Goal: Task Accomplishment & Management: Manage account settings

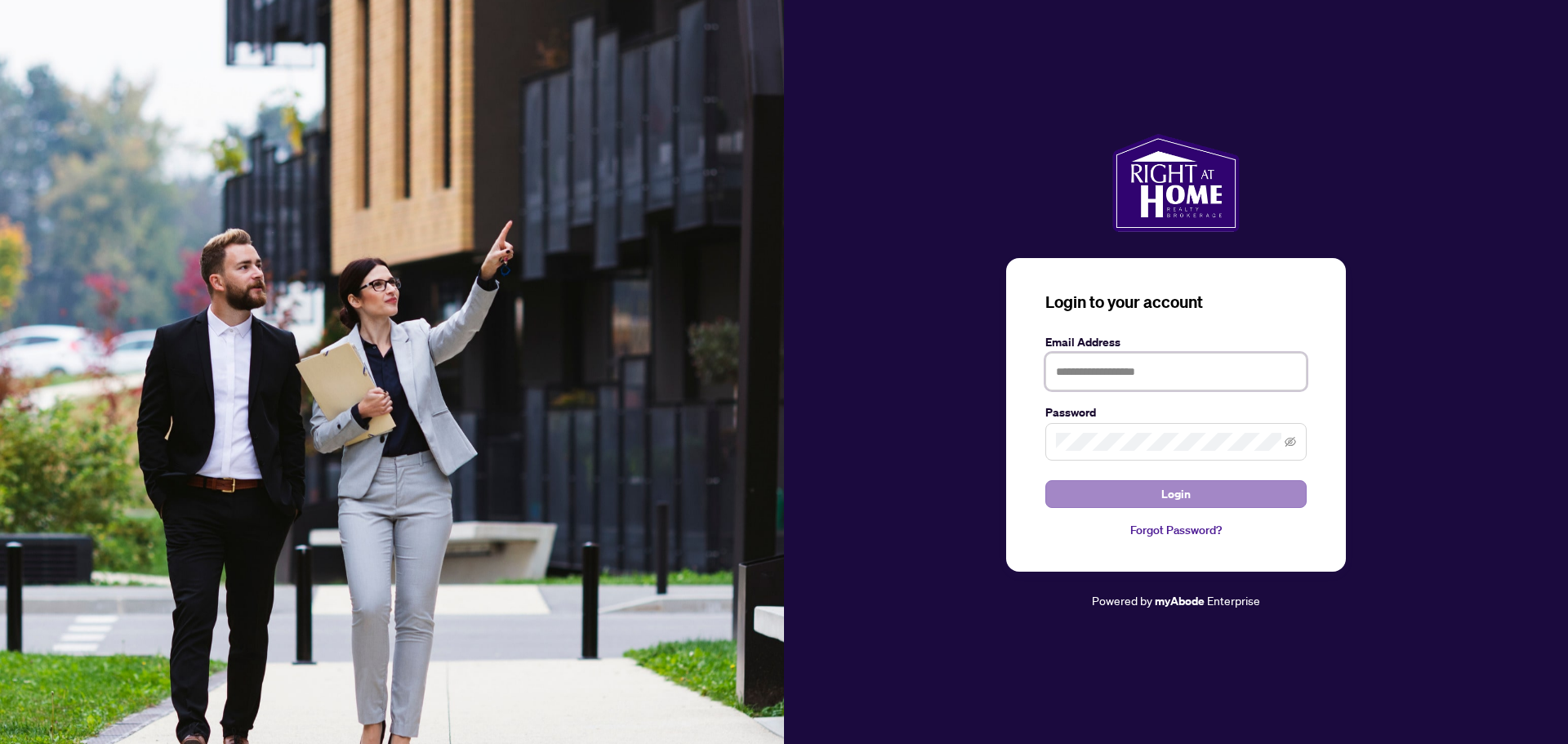
type input "**********"
click at [1206, 492] on button "Login" at bounding box center [1176, 494] width 261 height 28
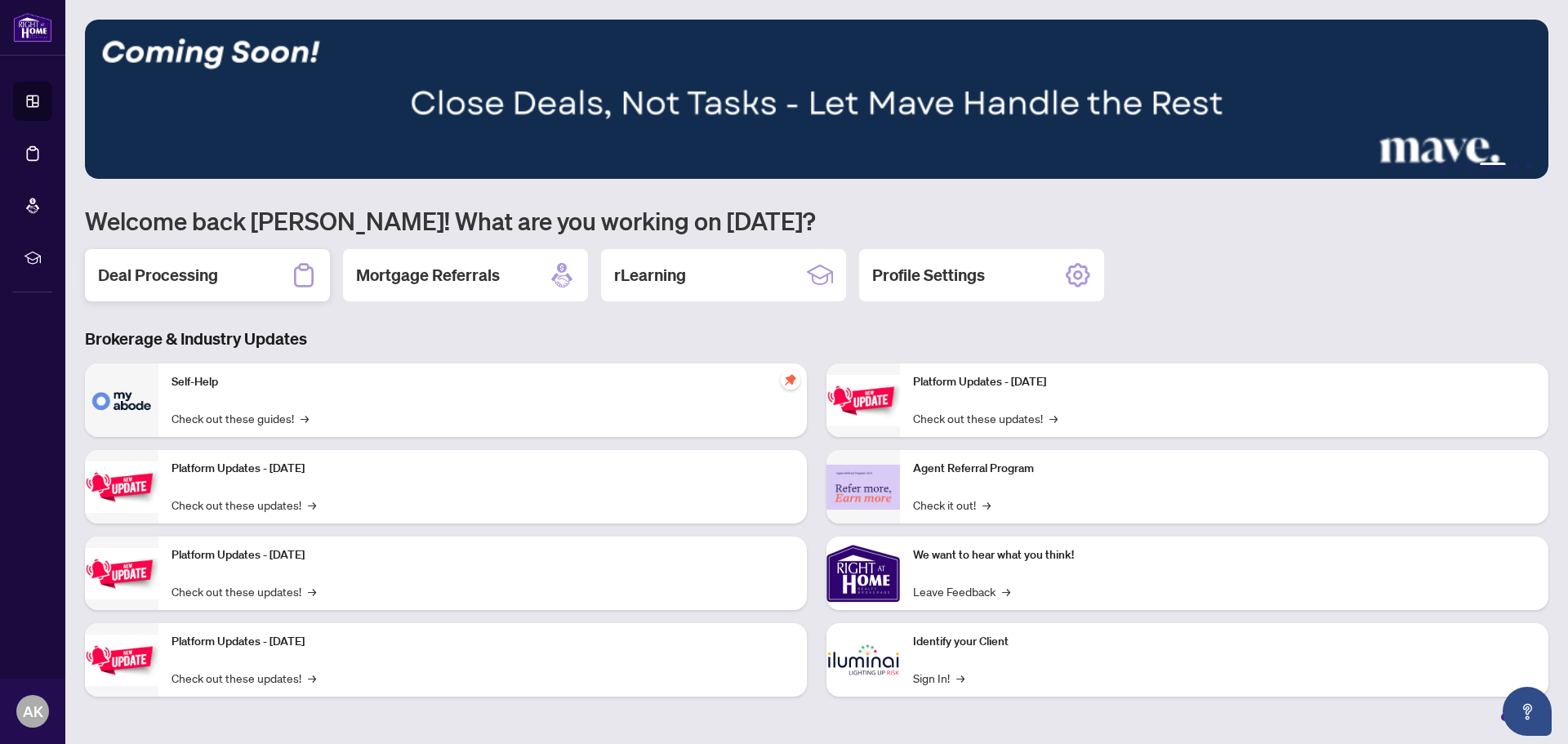
click at [149, 281] on h2 "Deal Processing" at bounding box center [158, 274] width 120 height 23
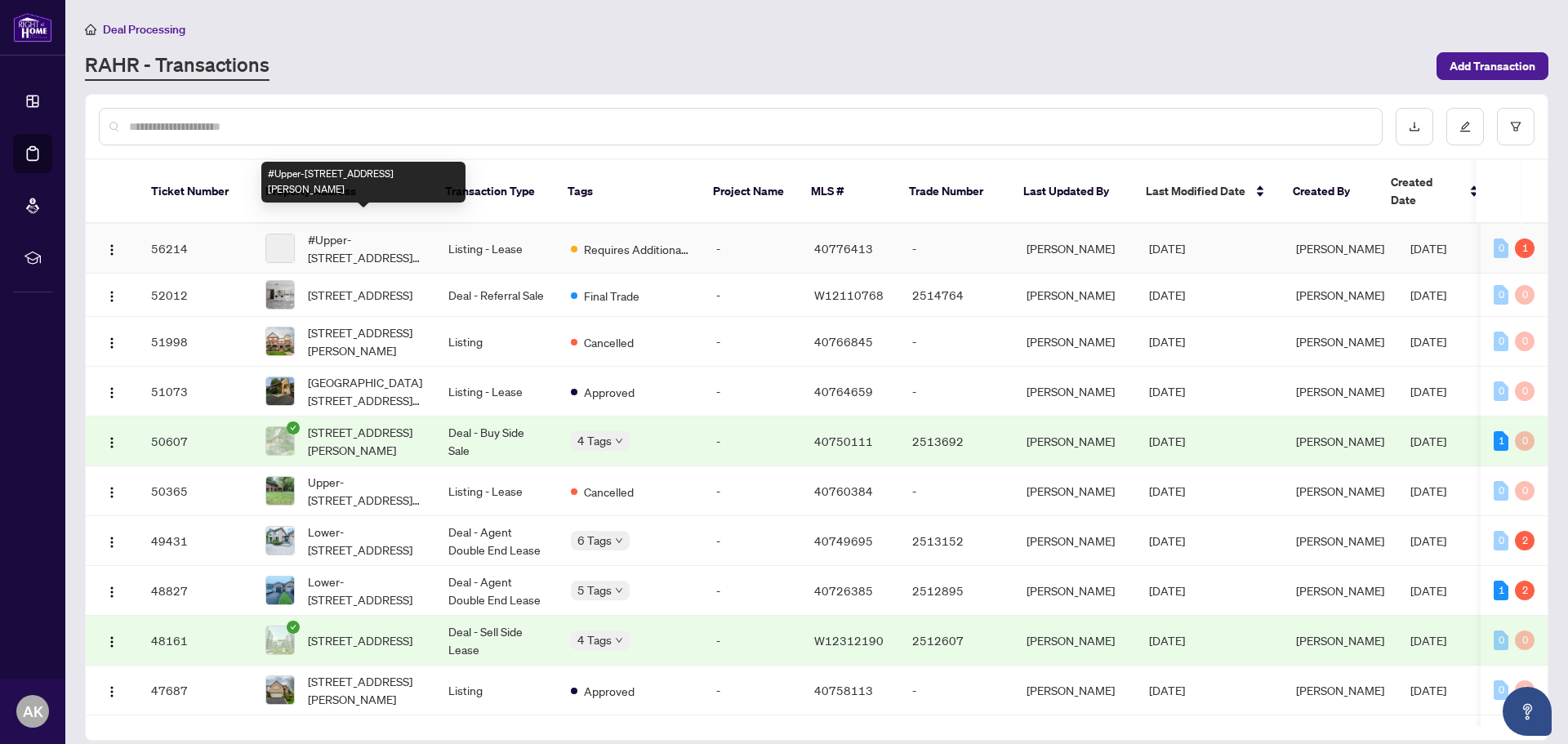
click at [347, 230] on span "#Upper-[STREET_ADDRESS][PERSON_NAME]" at bounding box center [365, 248] width 115 height 36
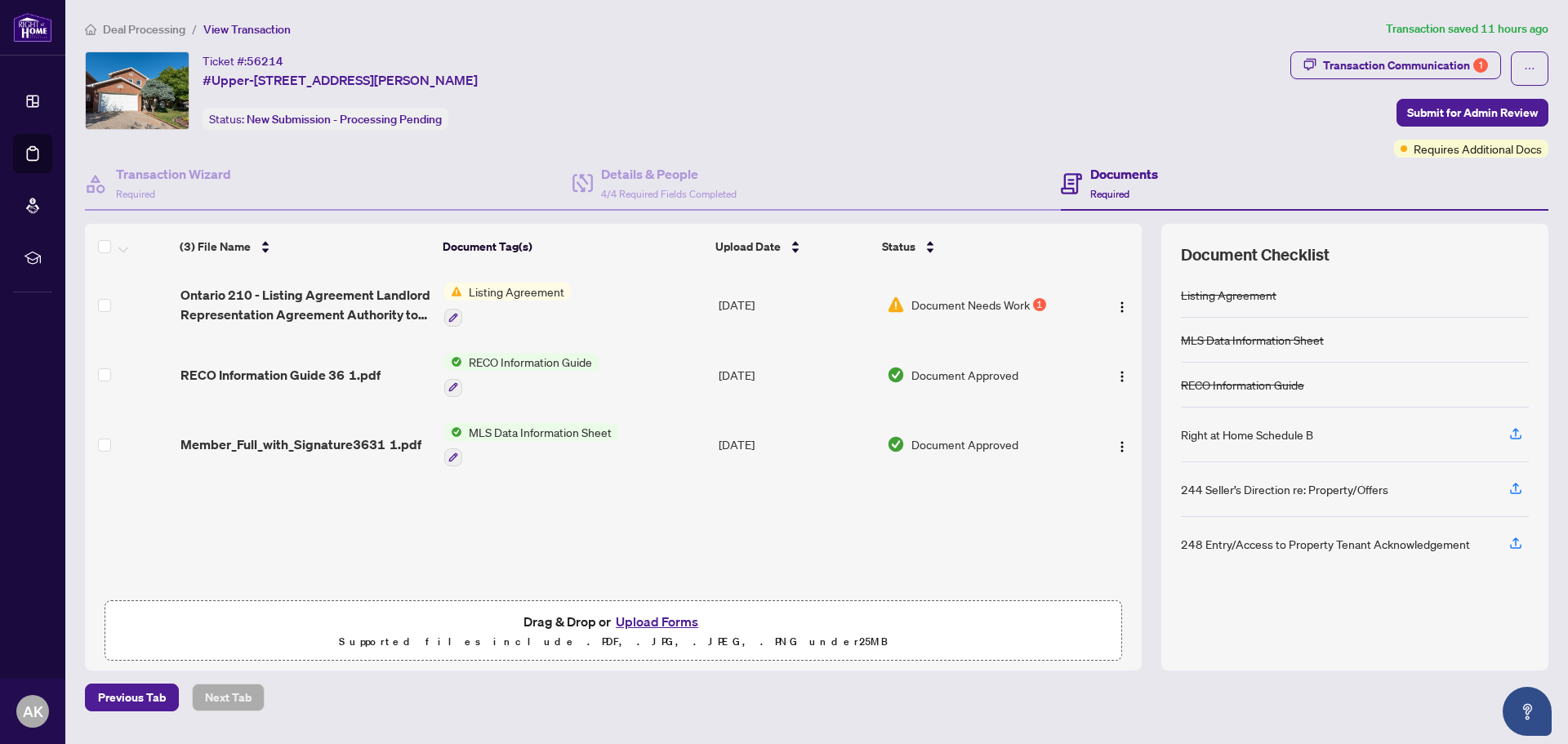
click at [651, 623] on button "Upload Forms" at bounding box center [656, 620] width 92 height 21
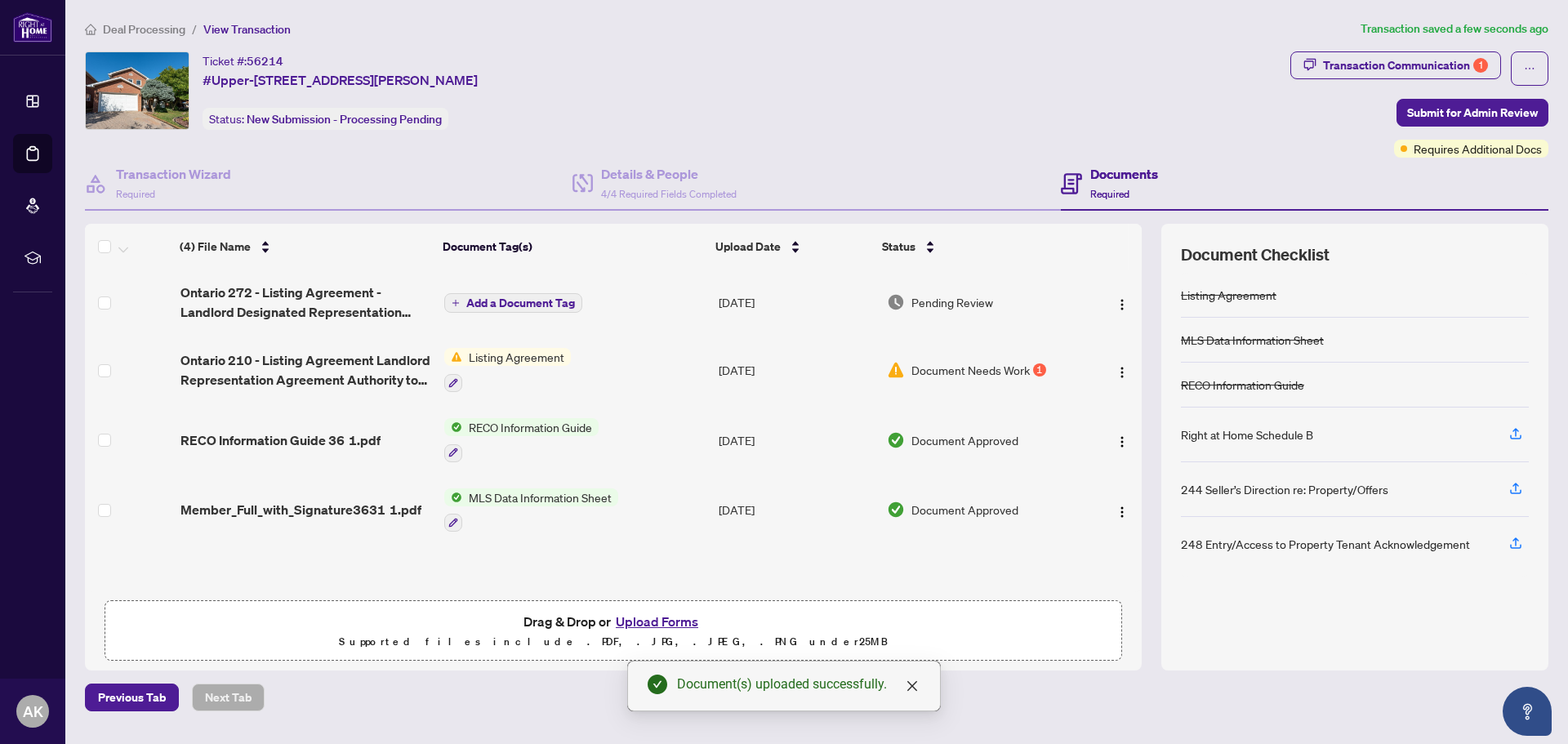
click at [525, 308] on span "Add a Document Tag" at bounding box center [520, 302] width 109 height 11
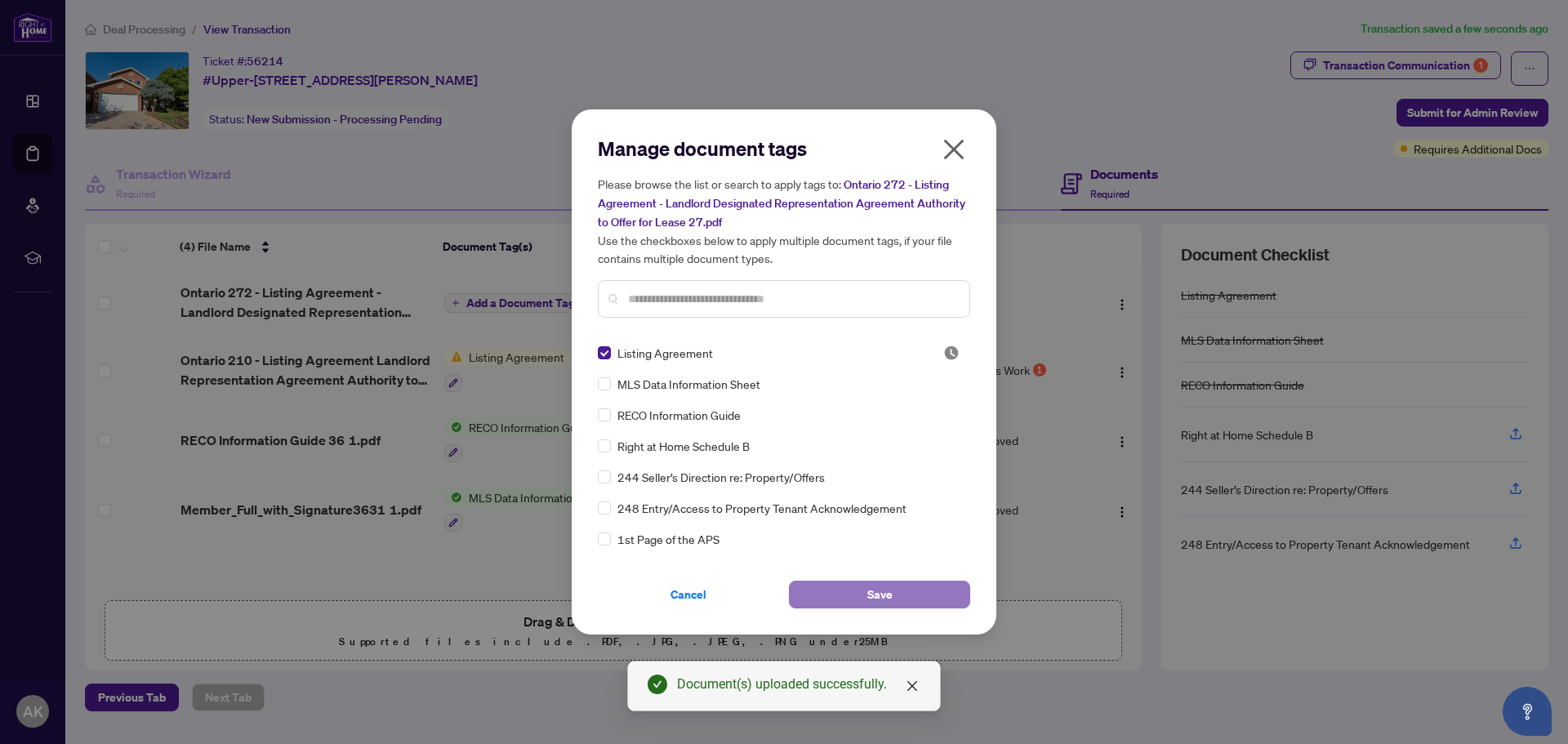
click at [830, 598] on button "Save" at bounding box center [880, 594] width 182 height 28
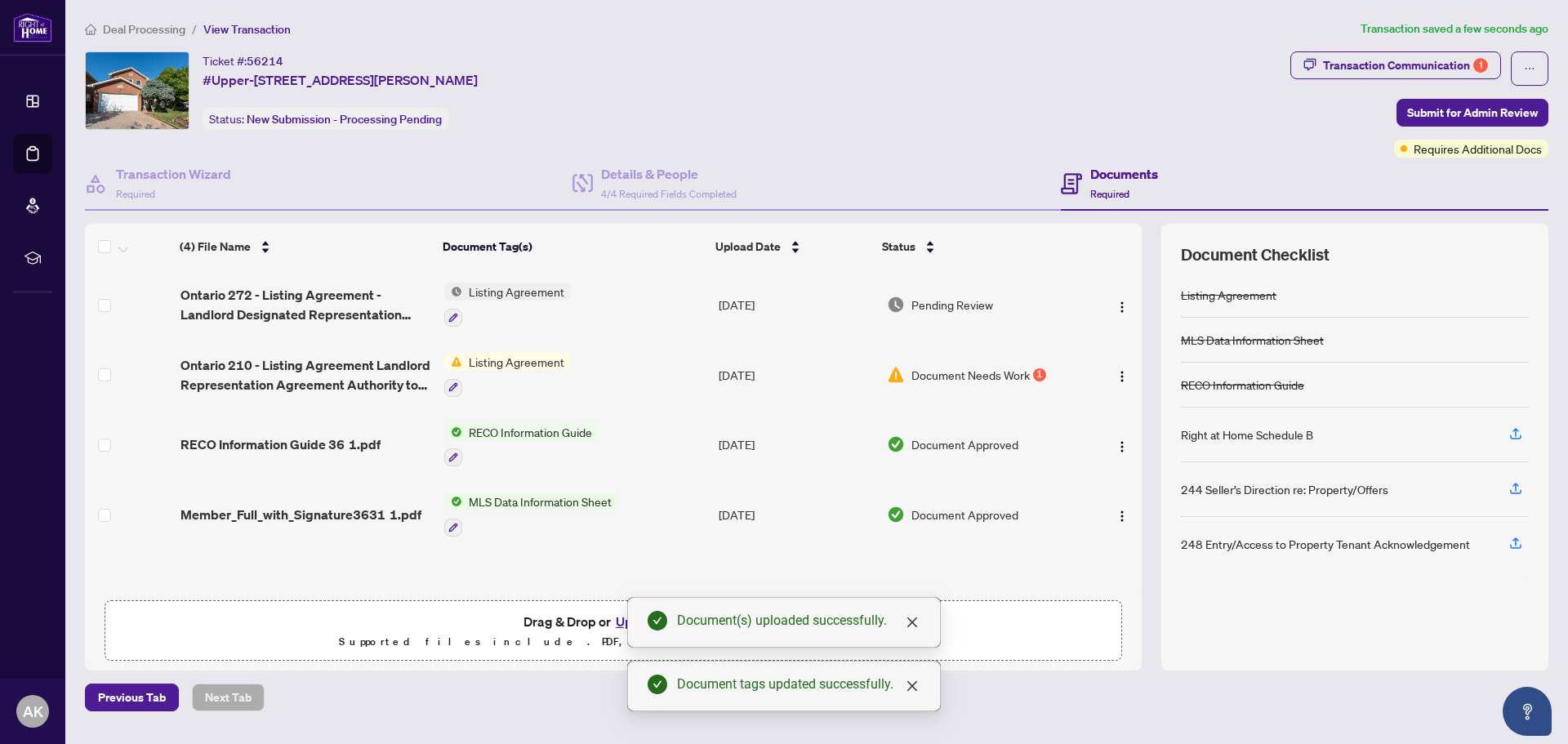
click at [1492, 98] on div "Transaction Communication 1 Submit for Admin Review Requires Additional Docs" at bounding box center [1418, 105] width 258 height 106
click at [1488, 111] on span "Submit for Admin Review" at bounding box center [1471, 113] width 131 height 26
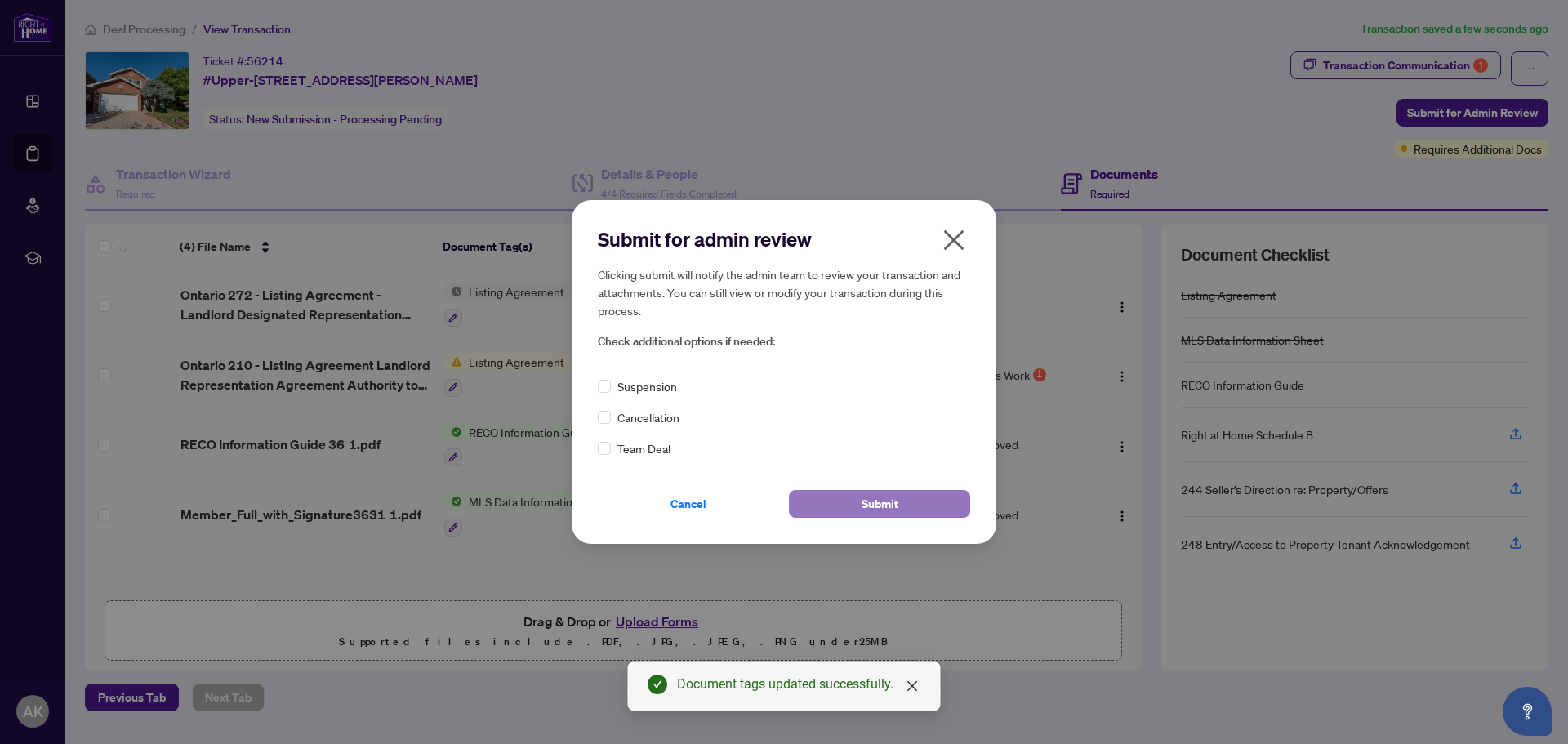
click at [885, 499] on span "Submit" at bounding box center [880, 504] width 37 height 26
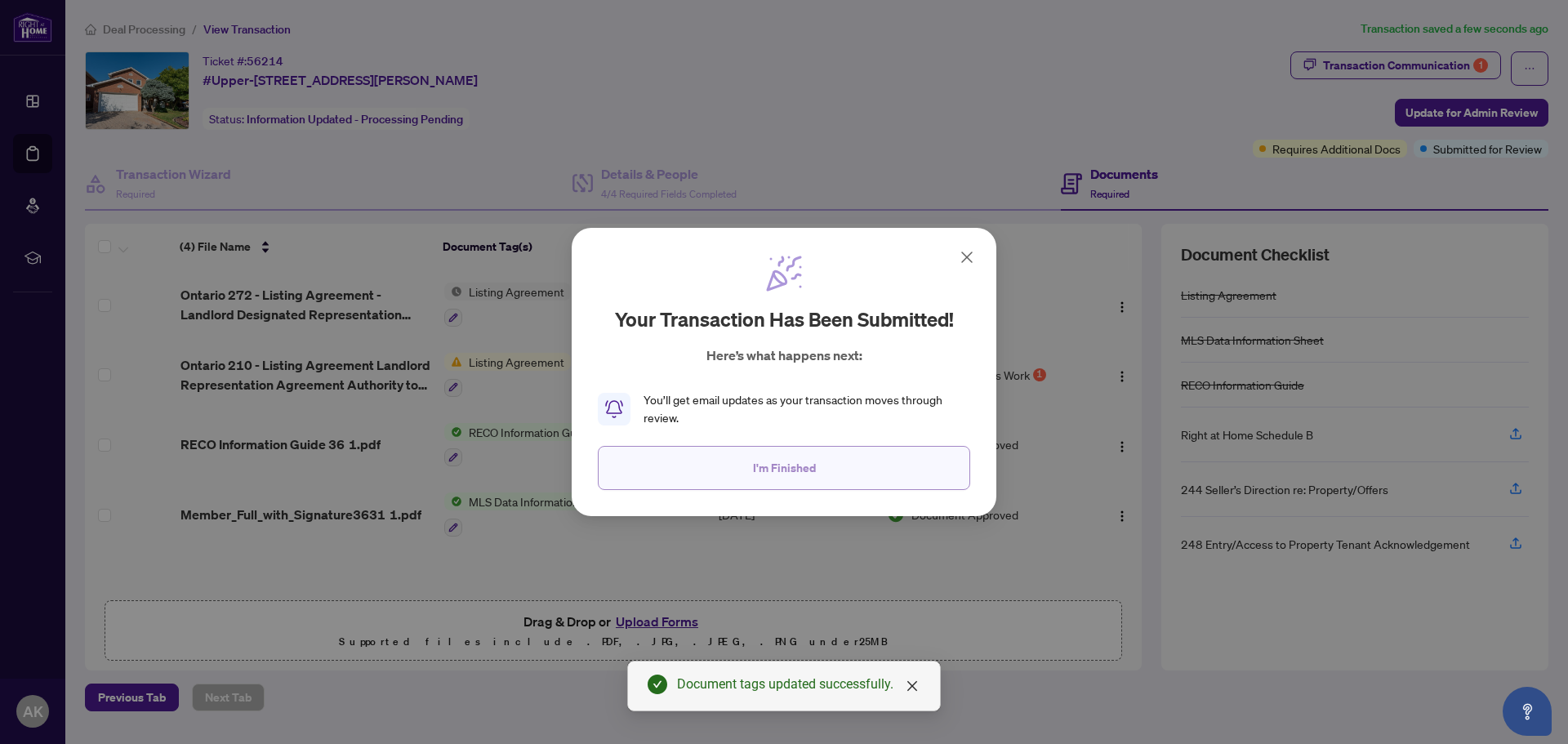
click at [873, 486] on button "I'm Finished" at bounding box center [783, 468] width 372 height 44
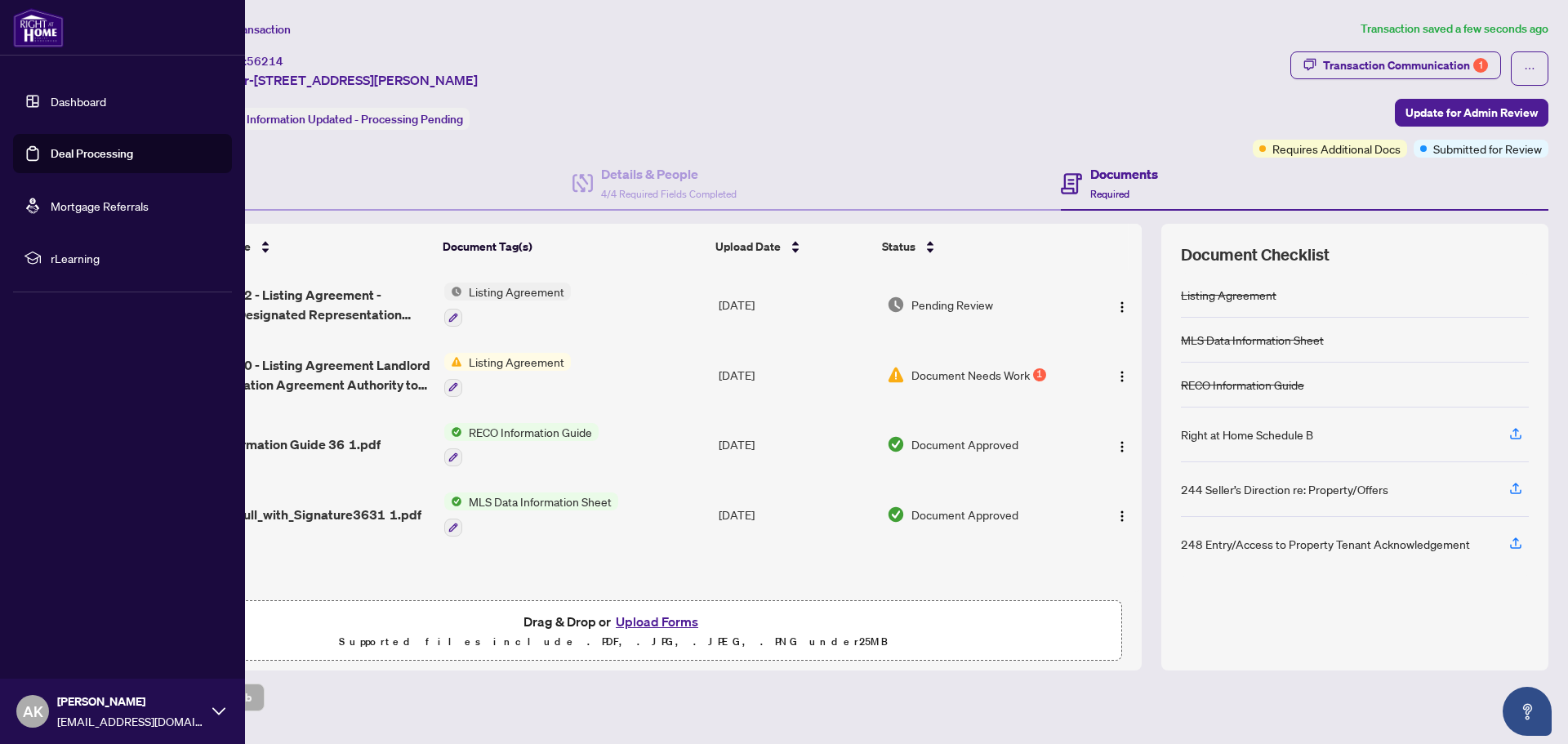
click at [62, 148] on link "Deal Processing" at bounding box center [92, 154] width 83 height 15
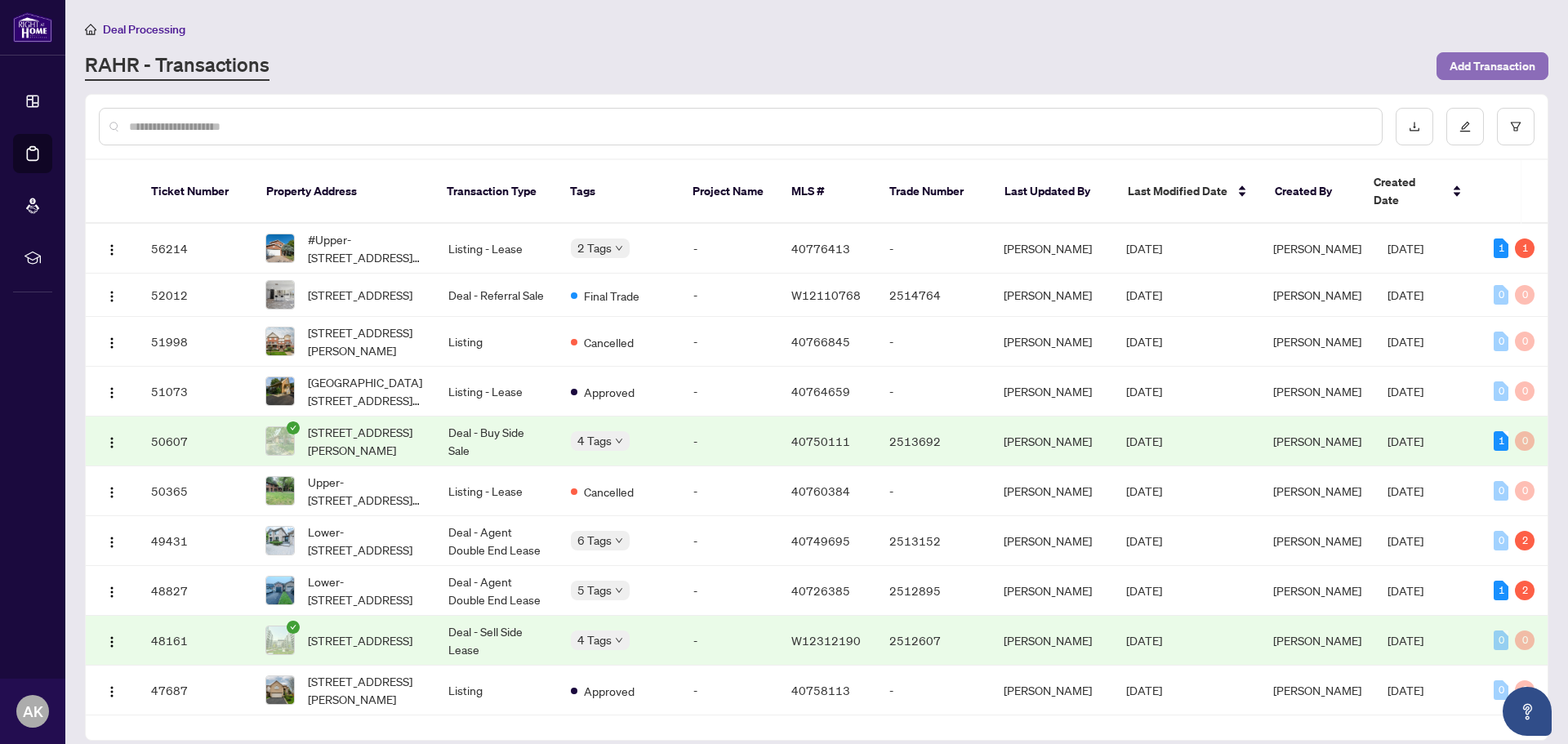
click at [1492, 65] on span "Add Transaction" at bounding box center [1492, 66] width 86 height 26
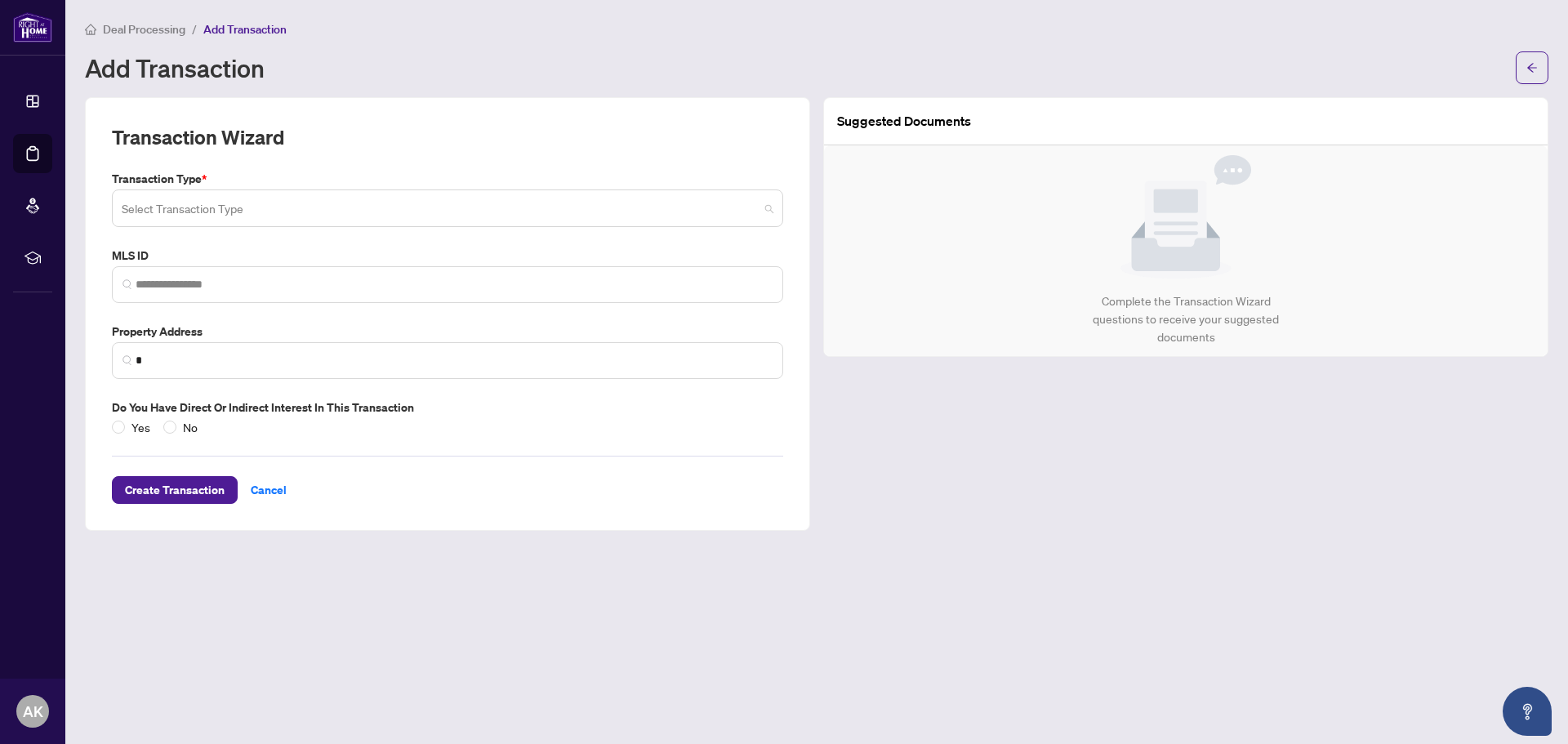
click at [289, 216] on input "search" at bounding box center [440, 210] width 636 height 36
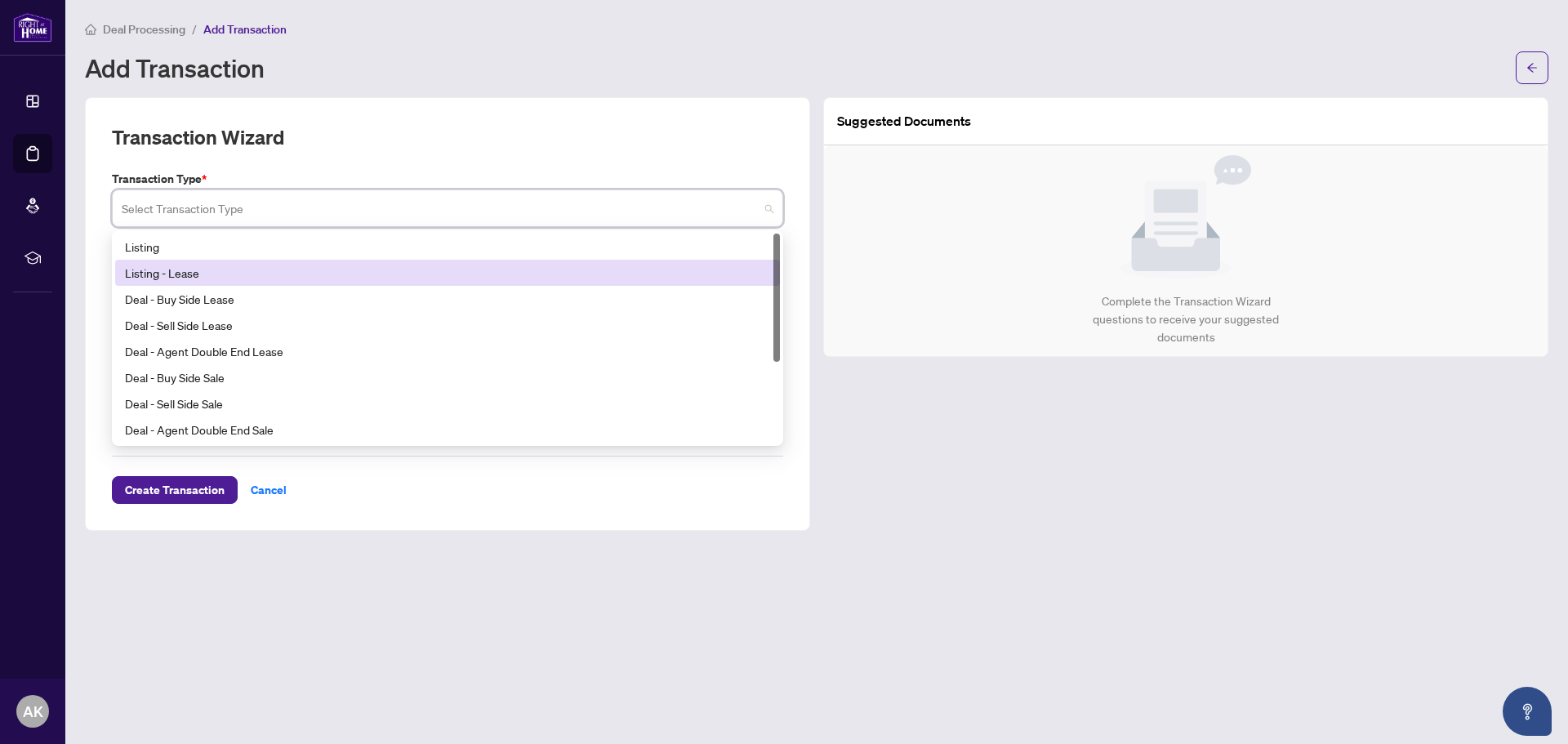
click at [240, 272] on div "Listing - Lease" at bounding box center [447, 272] width 645 height 18
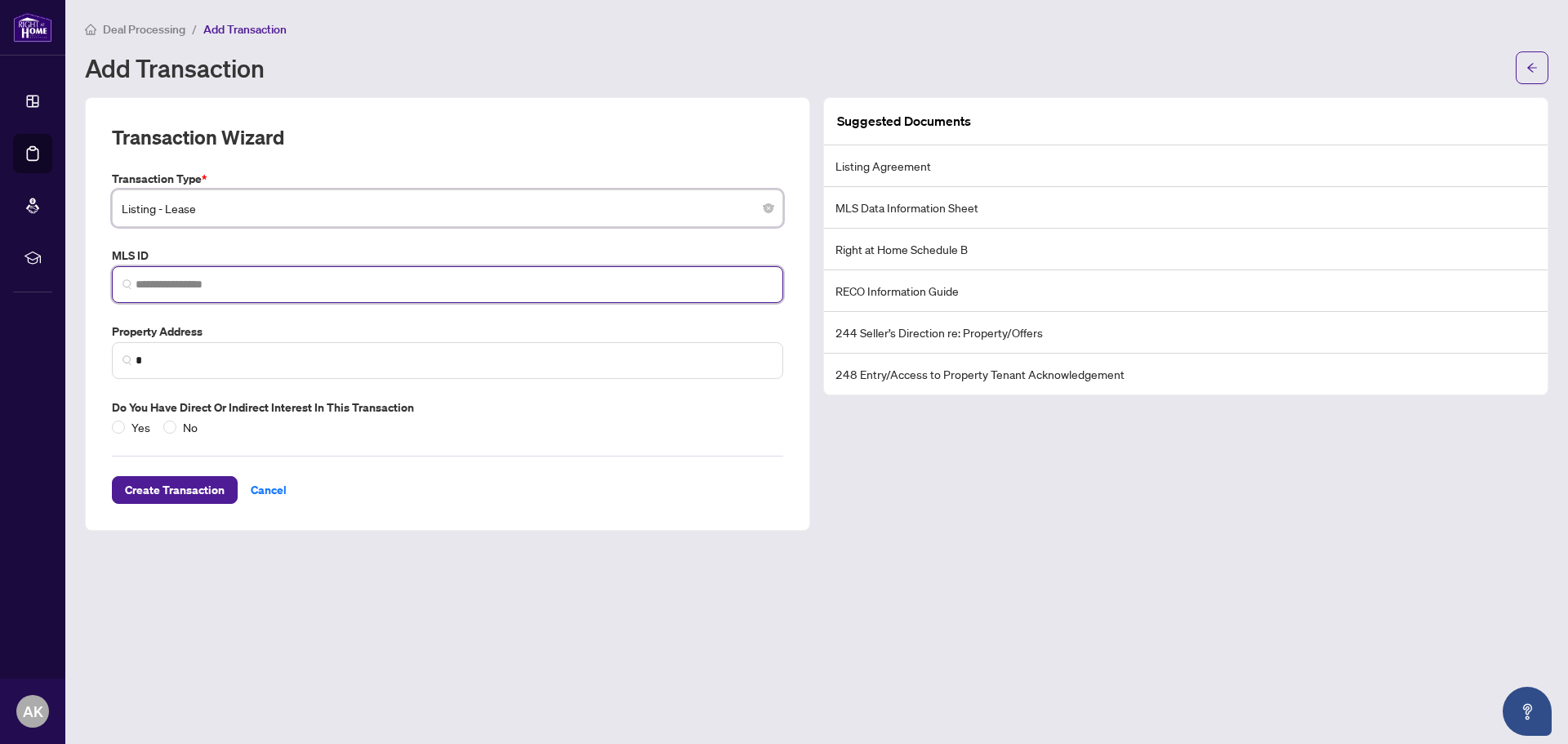
click at [235, 278] on input "search" at bounding box center [454, 284] width 636 height 17
paste input "********"
type input "********"
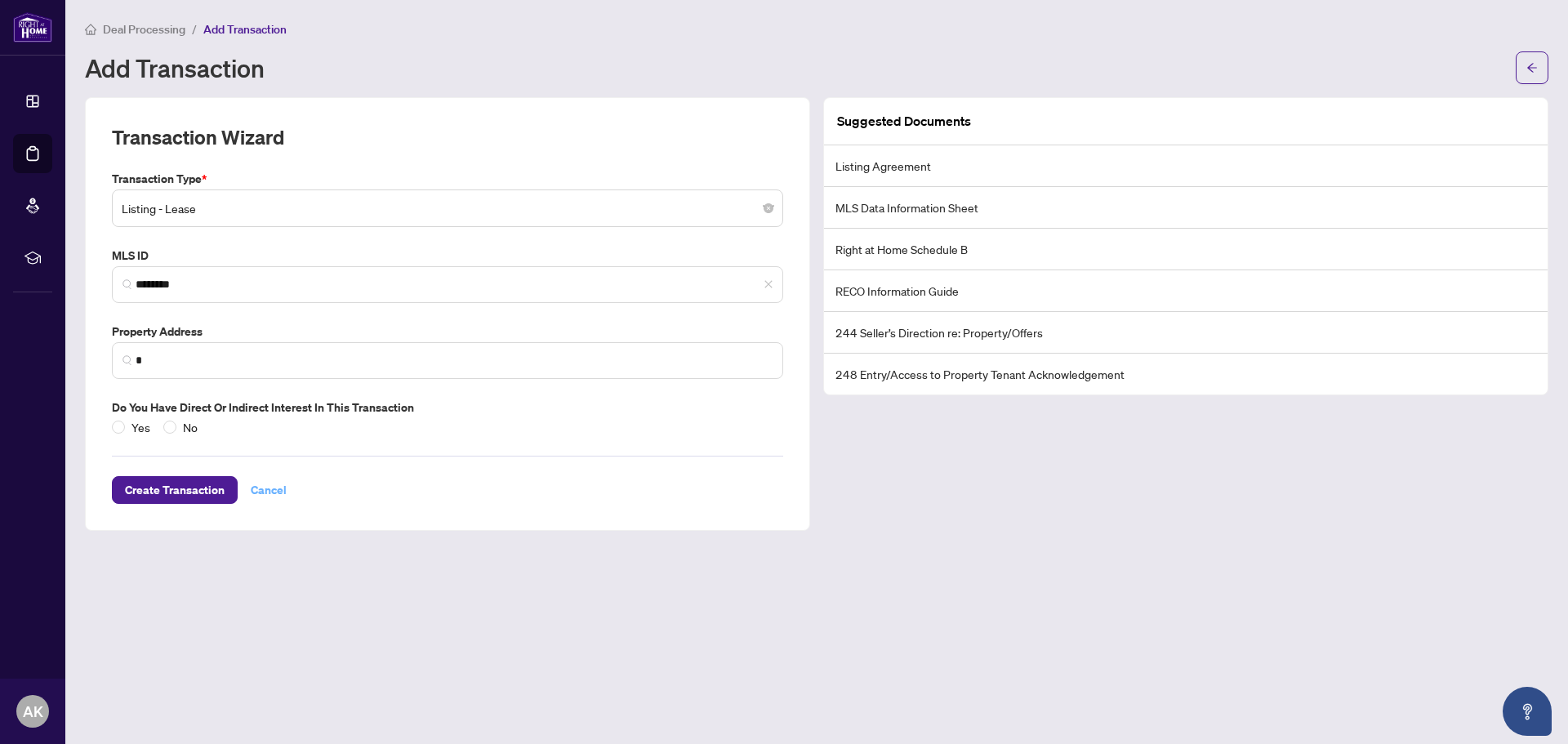
click at [271, 486] on span "Cancel" at bounding box center [268, 490] width 36 height 26
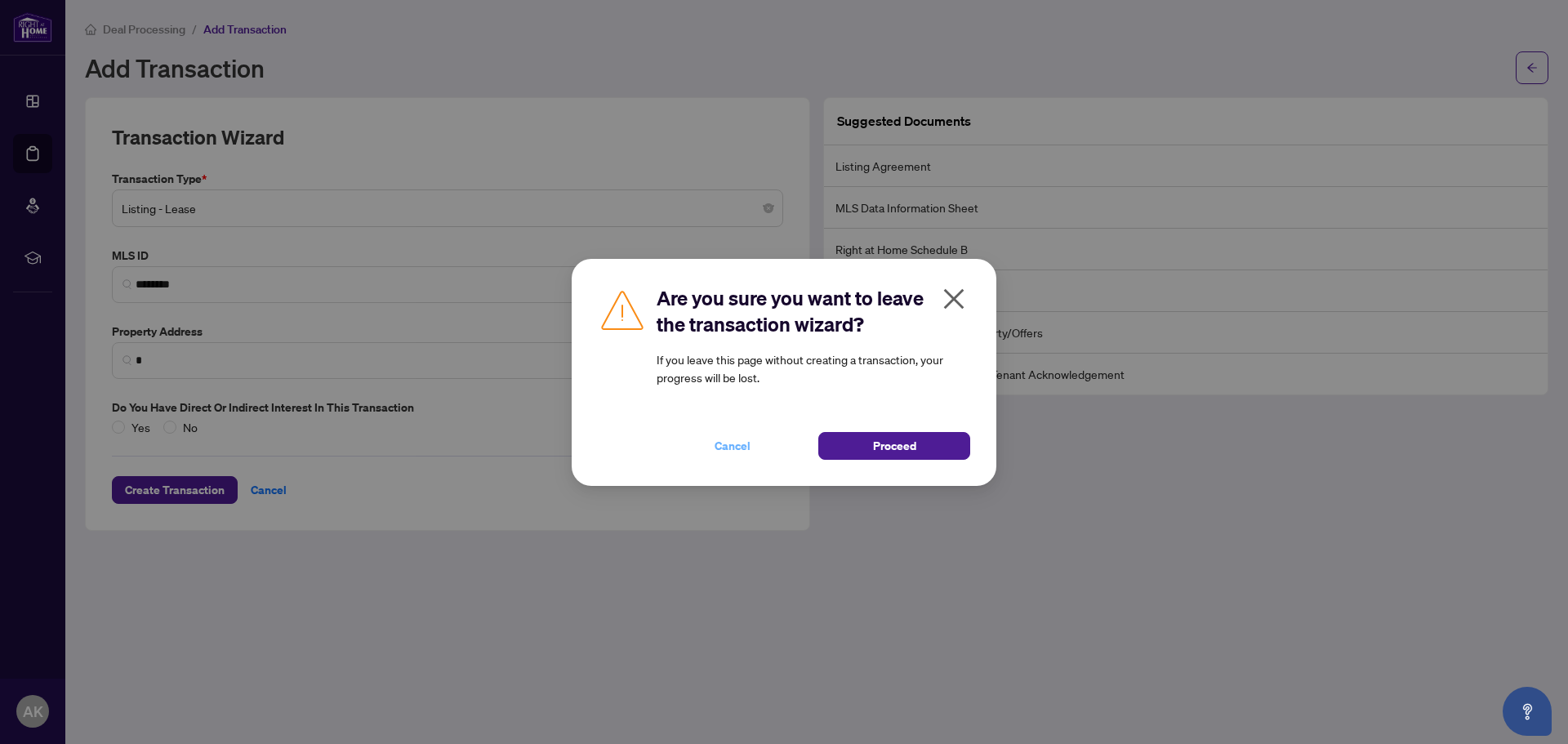
click at [746, 442] on span "Cancel" at bounding box center [732, 446] width 36 height 26
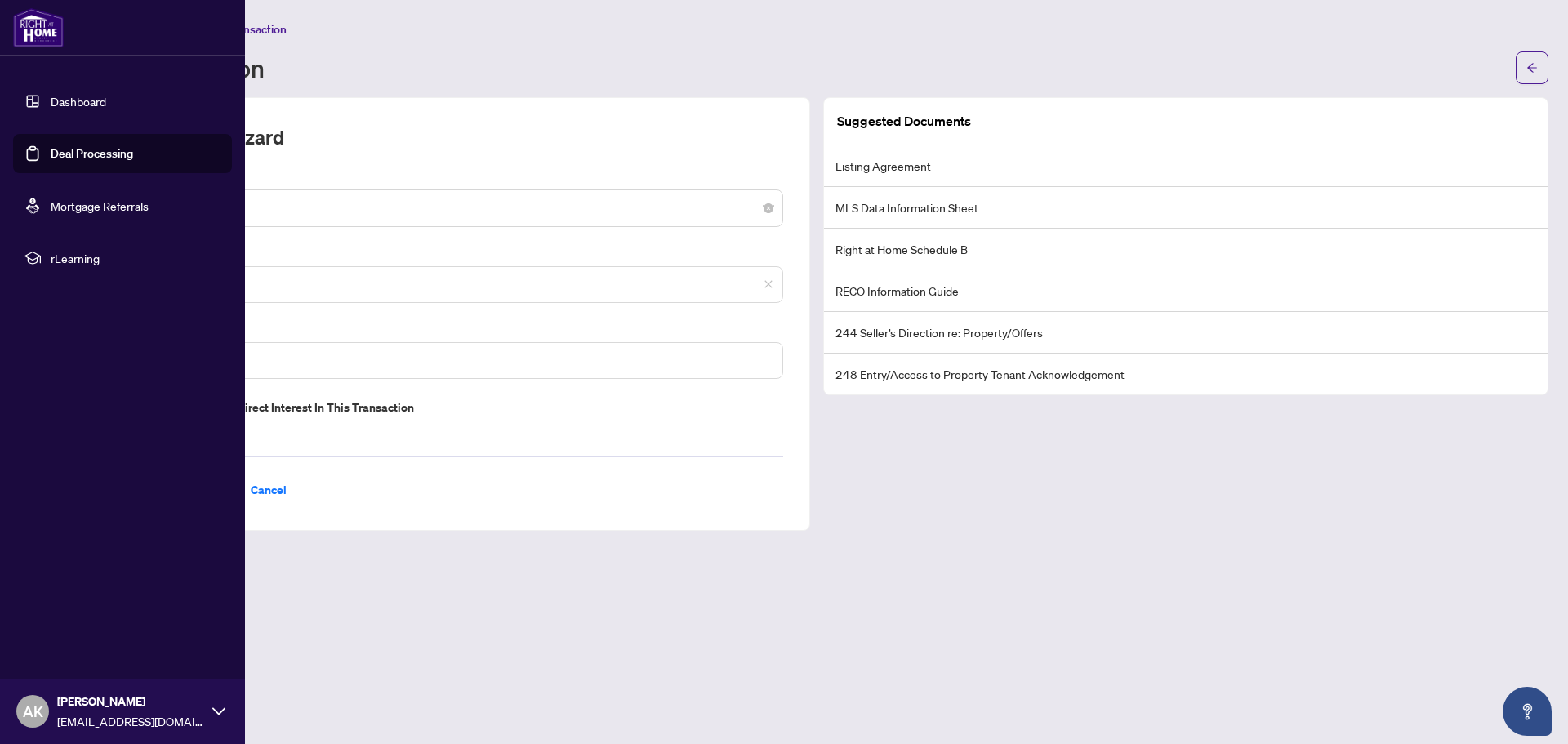
click at [51, 156] on link "Deal Processing" at bounding box center [92, 154] width 83 height 15
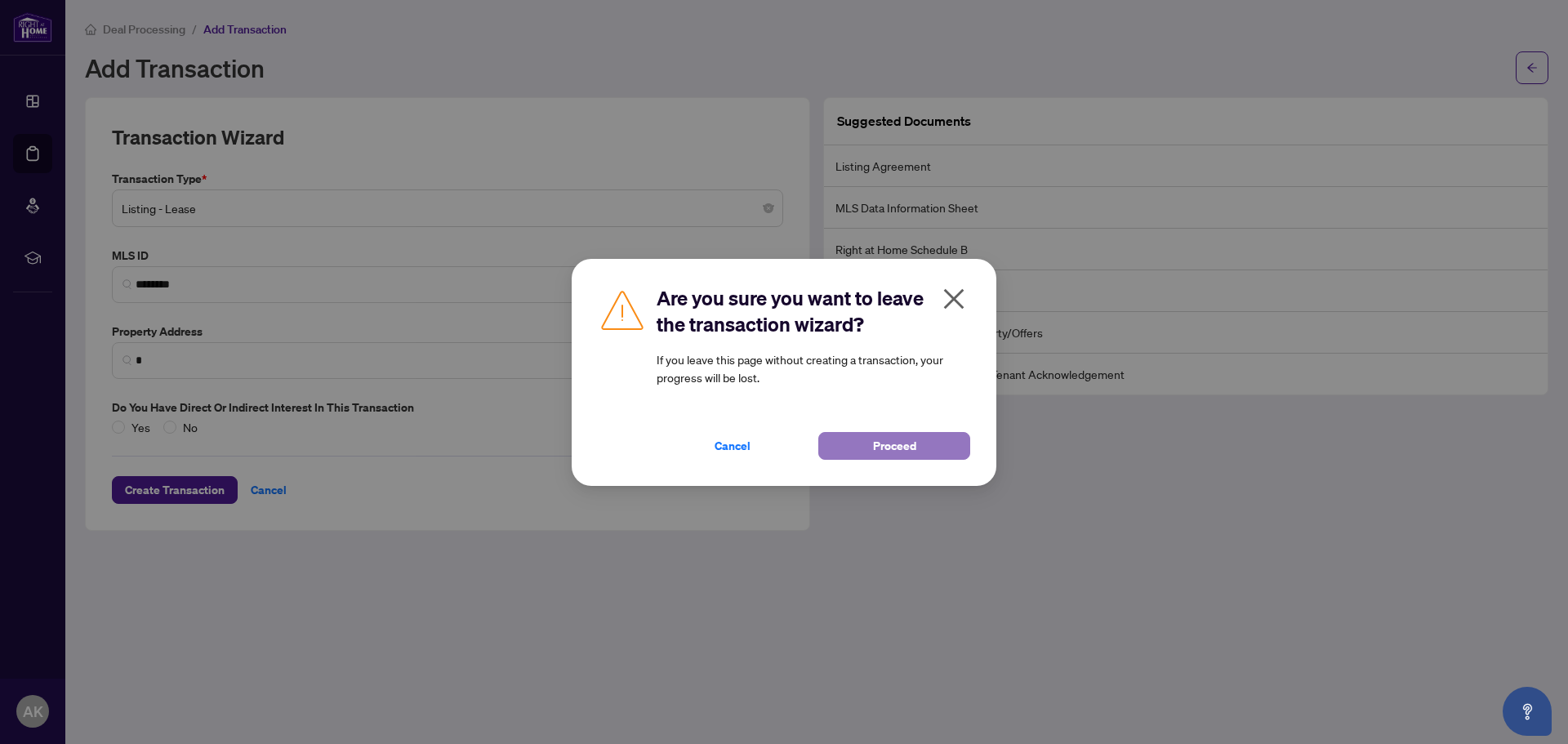
click at [880, 452] on span "Proceed" at bounding box center [894, 446] width 43 height 26
